Goal: Task Accomplishment & Management: Manage account settings

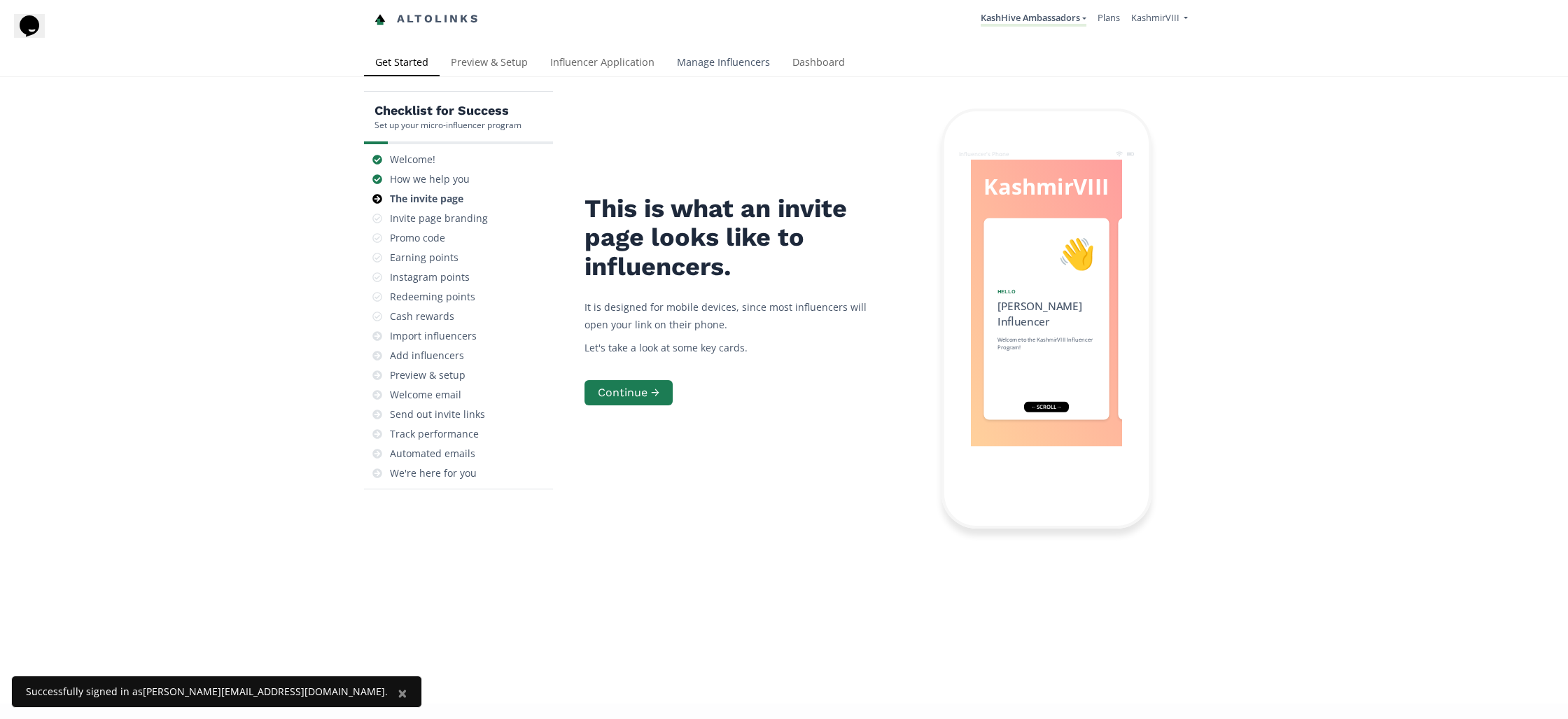
click at [721, 60] on link "Manage Influencers" at bounding box center [723, 63] width 116 height 28
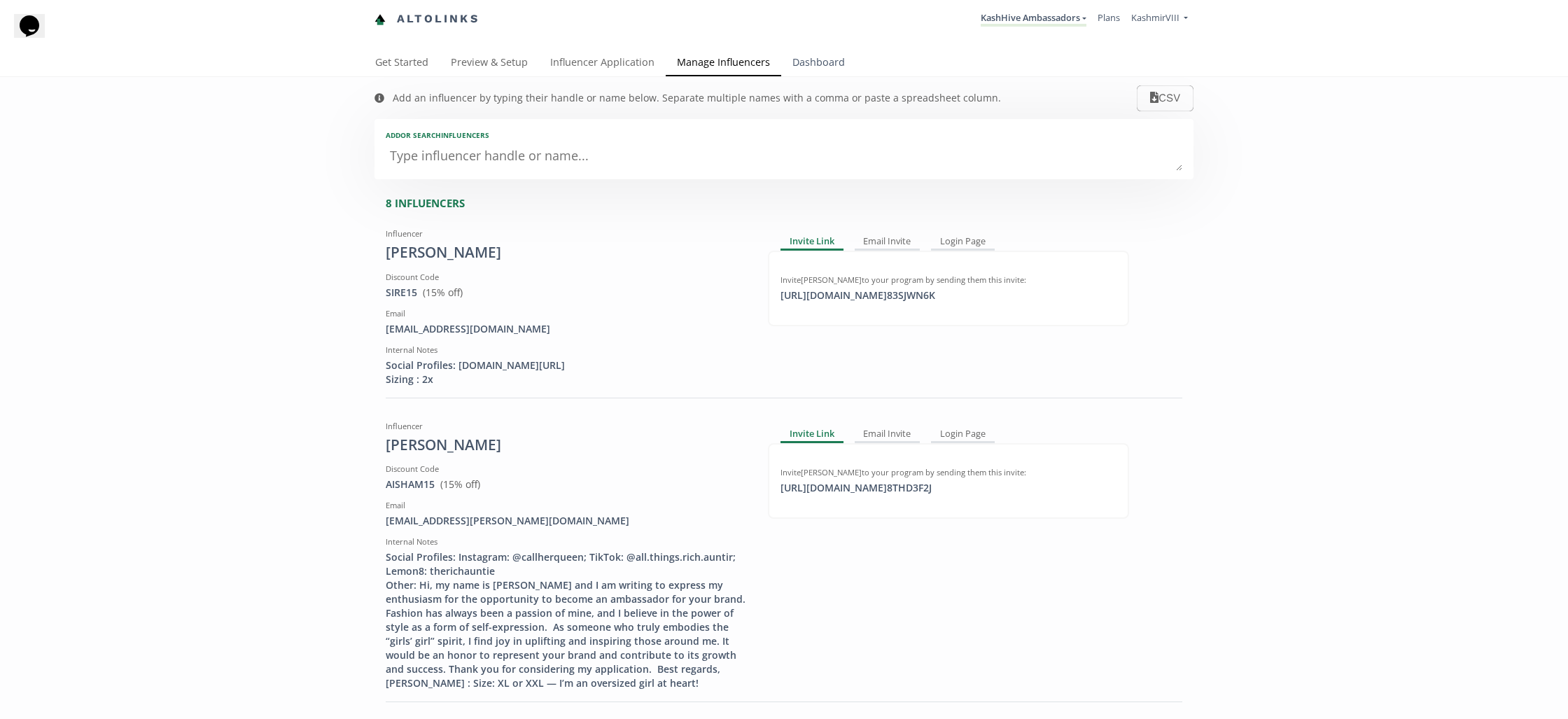
click at [803, 62] on link "Dashboard" at bounding box center [818, 63] width 75 height 28
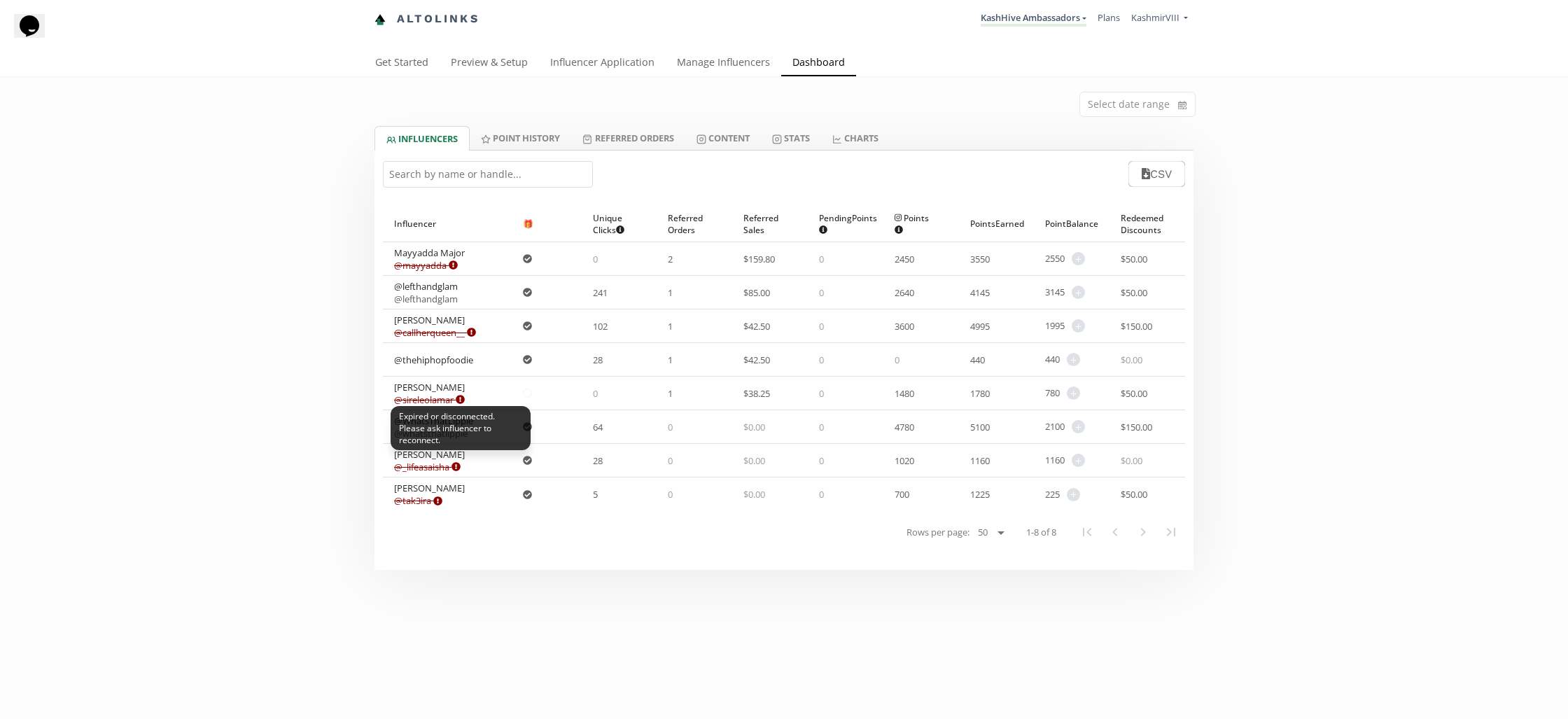
click at [462, 398] on icon at bounding box center [460, 399] width 9 height 9
drag, startPoint x: 588, startPoint y: 61, endPoint x: 643, endPoint y: 67, distance: 55.3
click at [588, 62] on link "Influencer Application" at bounding box center [602, 63] width 126 height 28
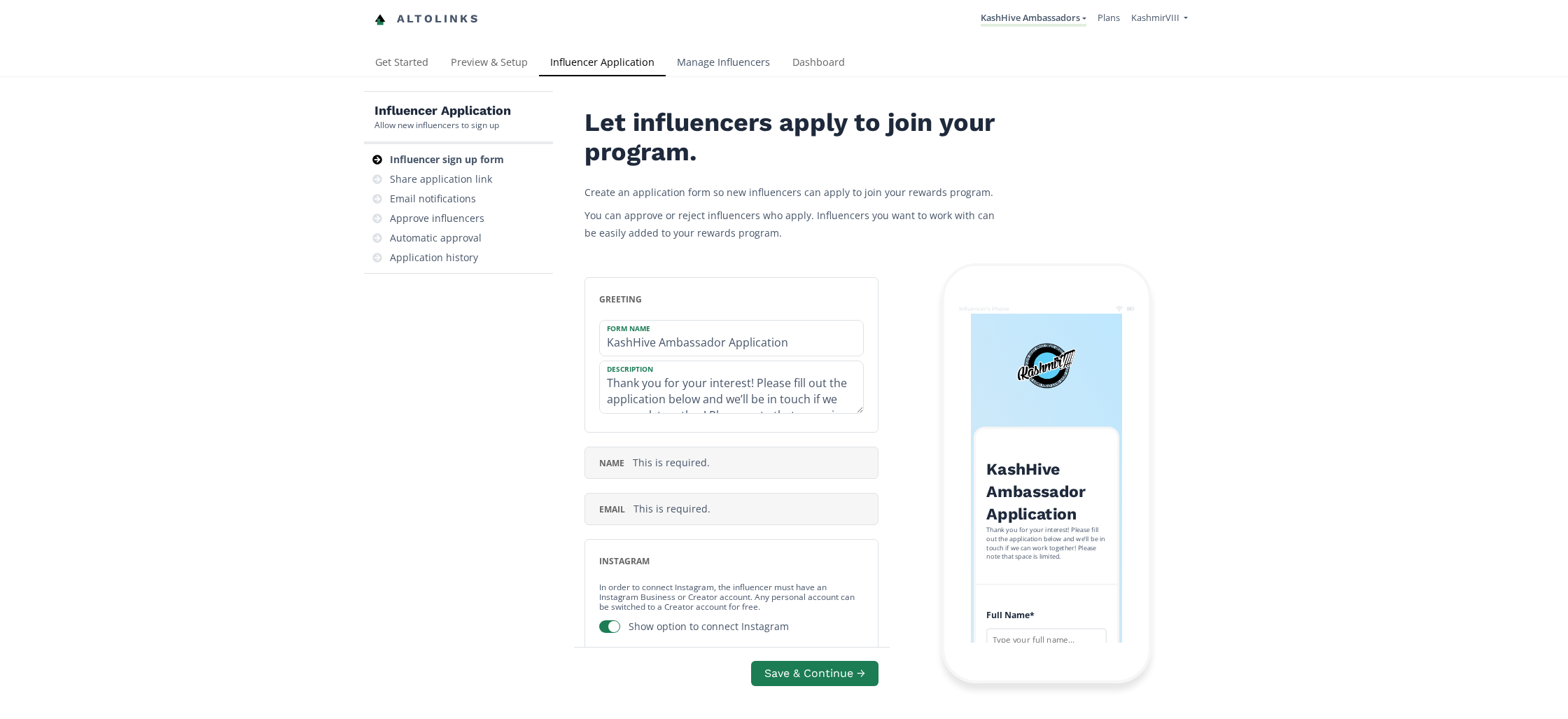
click at [695, 65] on link "Manage Influencers" at bounding box center [723, 63] width 116 height 28
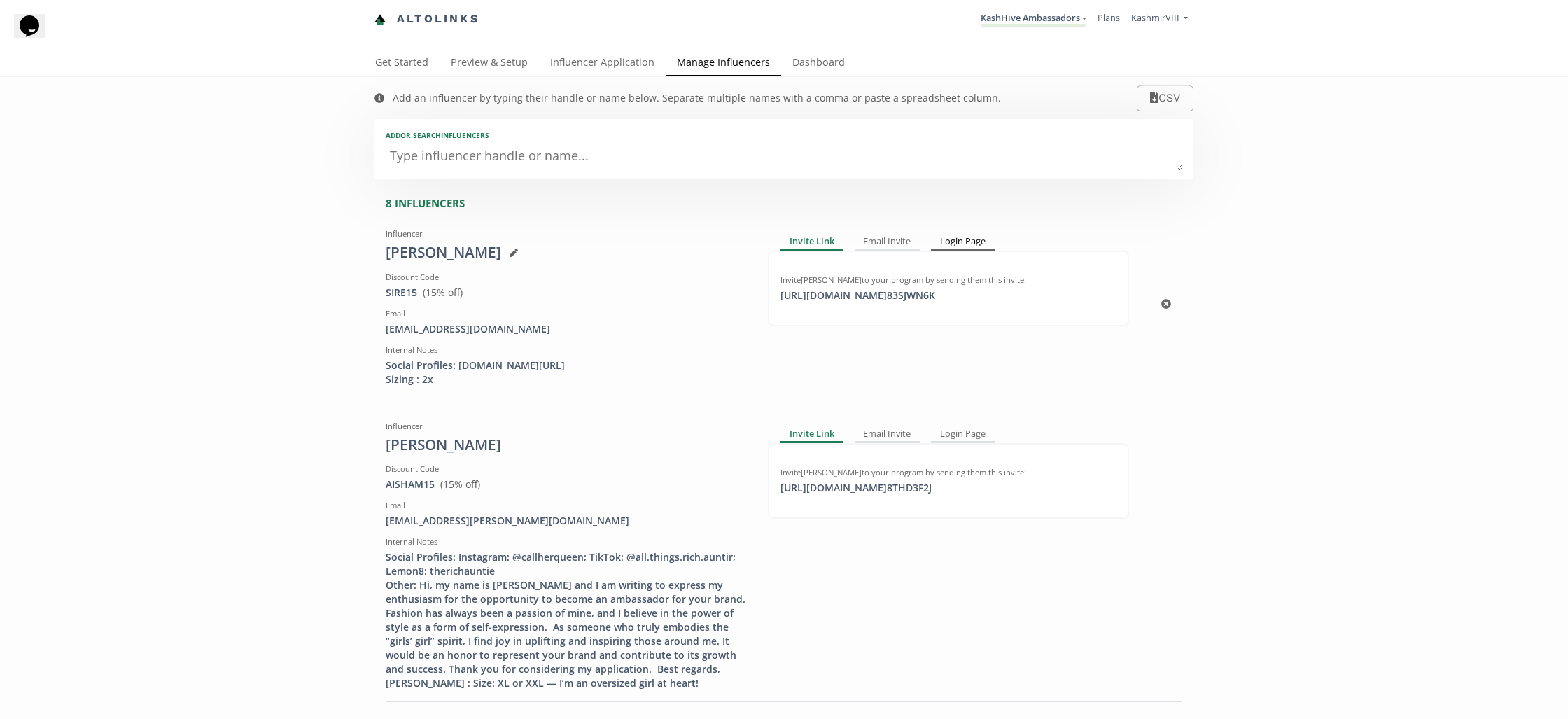
click at [954, 244] on div "Login Page" at bounding box center [963, 242] width 64 height 17
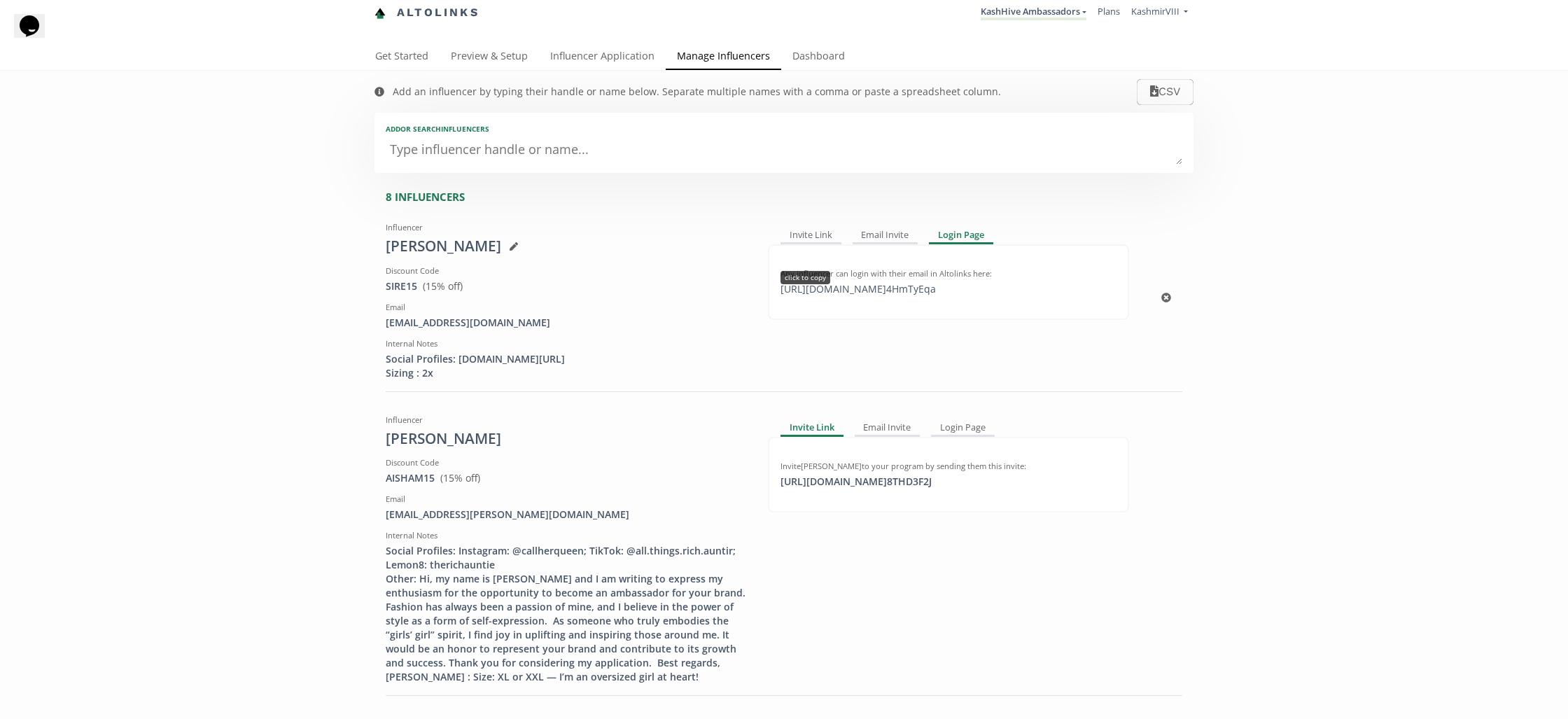
scroll to position [4, 0]
click at [801, 290] on div "[URL][DOMAIN_NAME] 4HmTyEqa click to copy" at bounding box center [858, 291] width 172 height 14
copy div "[URL][DOMAIN_NAME] 4HmTyEqa"
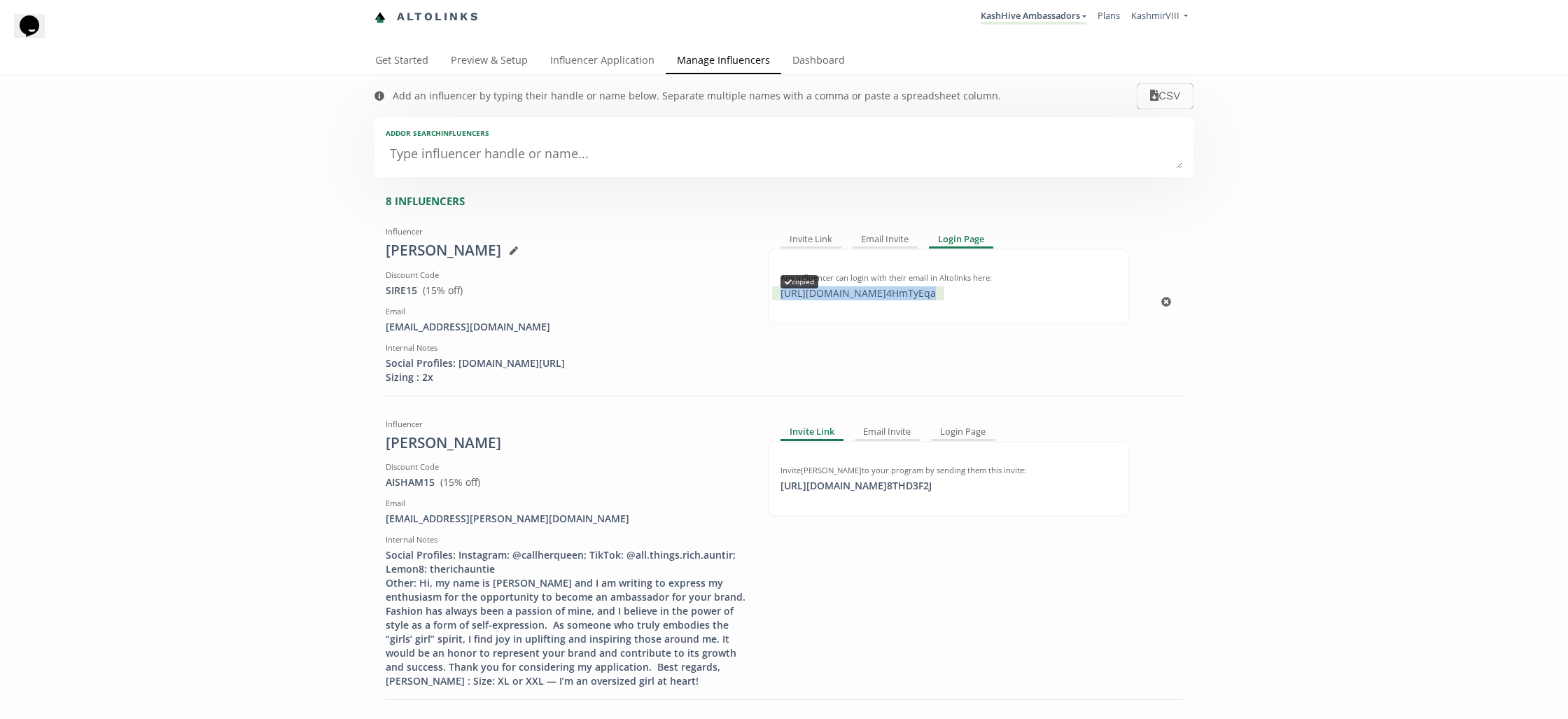
scroll to position [0, 0]
